Goal: Check status: Check status

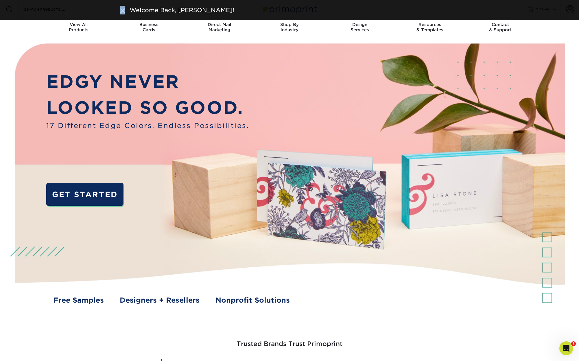
drag, startPoint x: 126, startPoint y: 11, endPoint x: 123, endPoint y: 12, distance: 3.3
click at [123, 12] on div "Welcome Back, [PERSON_NAME]!" at bounding box center [289, 10] width 338 height 9
click at [120, 11] on div "Welcome Back, [PERSON_NAME]!" at bounding box center [289, 10] width 347 height 9
click at [121, 9] on img at bounding box center [122, 10] width 5 height 5
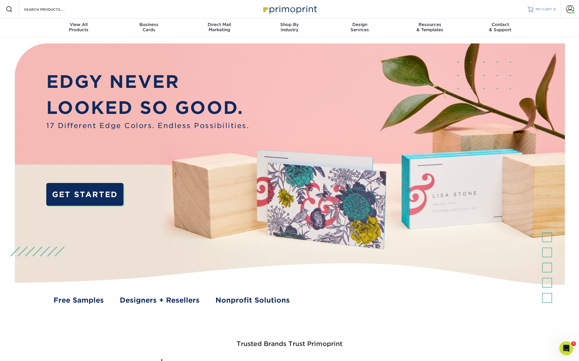
click at [539, 9] on span "MY CART" at bounding box center [543, 9] width 16 height 5
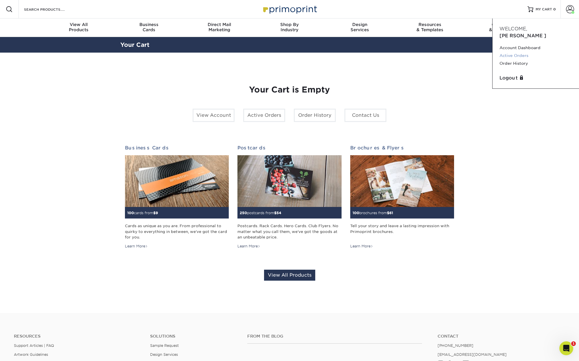
click at [509, 52] on link "Active Orders" at bounding box center [535, 56] width 73 height 8
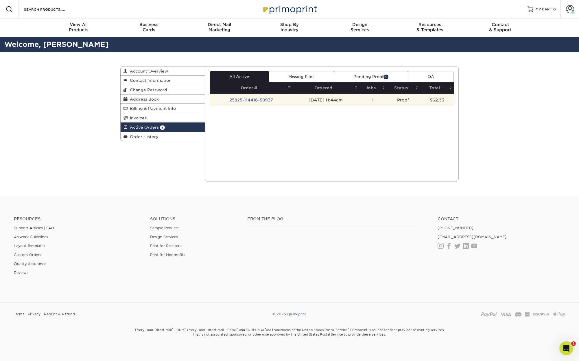
click at [336, 100] on td "08/25/2025 11:44am" at bounding box center [325, 100] width 67 height 12
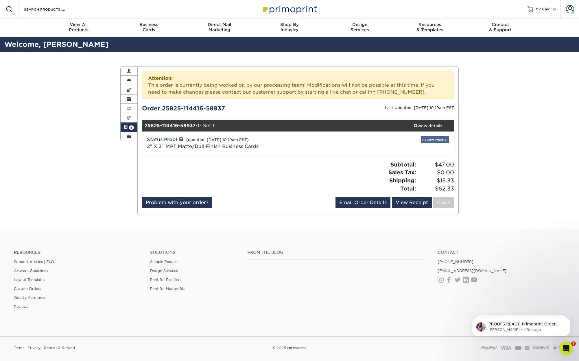
click at [439, 141] on link "Review Proof(s)" at bounding box center [435, 139] width 28 height 7
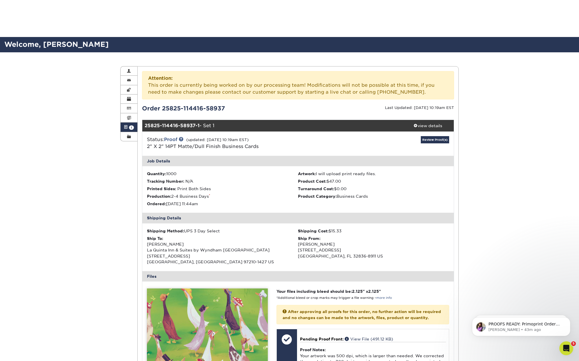
scroll to position [160, 0]
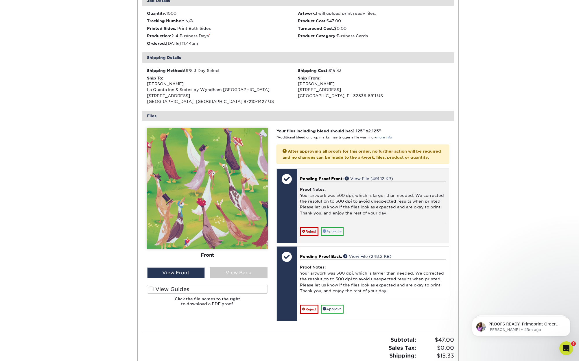
click at [333, 227] on link "Approve" at bounding box center [332, 231] width 23 height 9
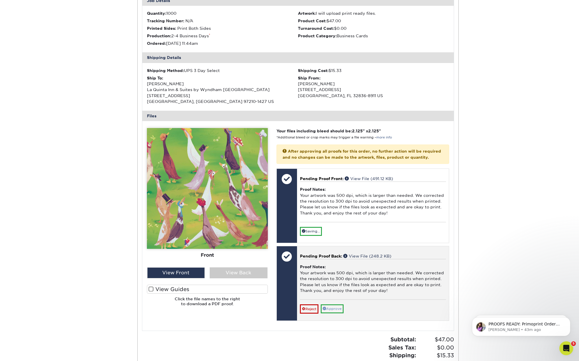
click at [334, 306] on link "Approve" at bounding box center [332, 308] width 23 height 9
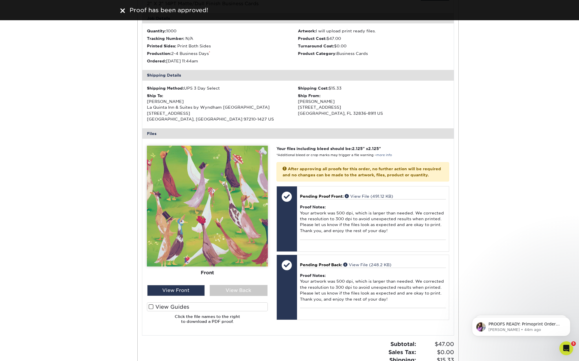
scroll to position [356, 0]
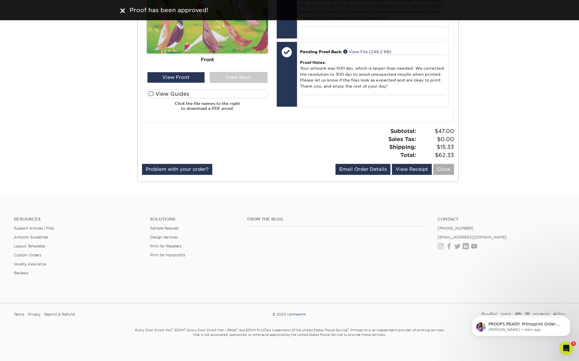
click at [446, 165] on link "Close" at bounding box center [443, 169] width 21 height 11
